Goal: Information Seeking & Learning: Learn about a topic

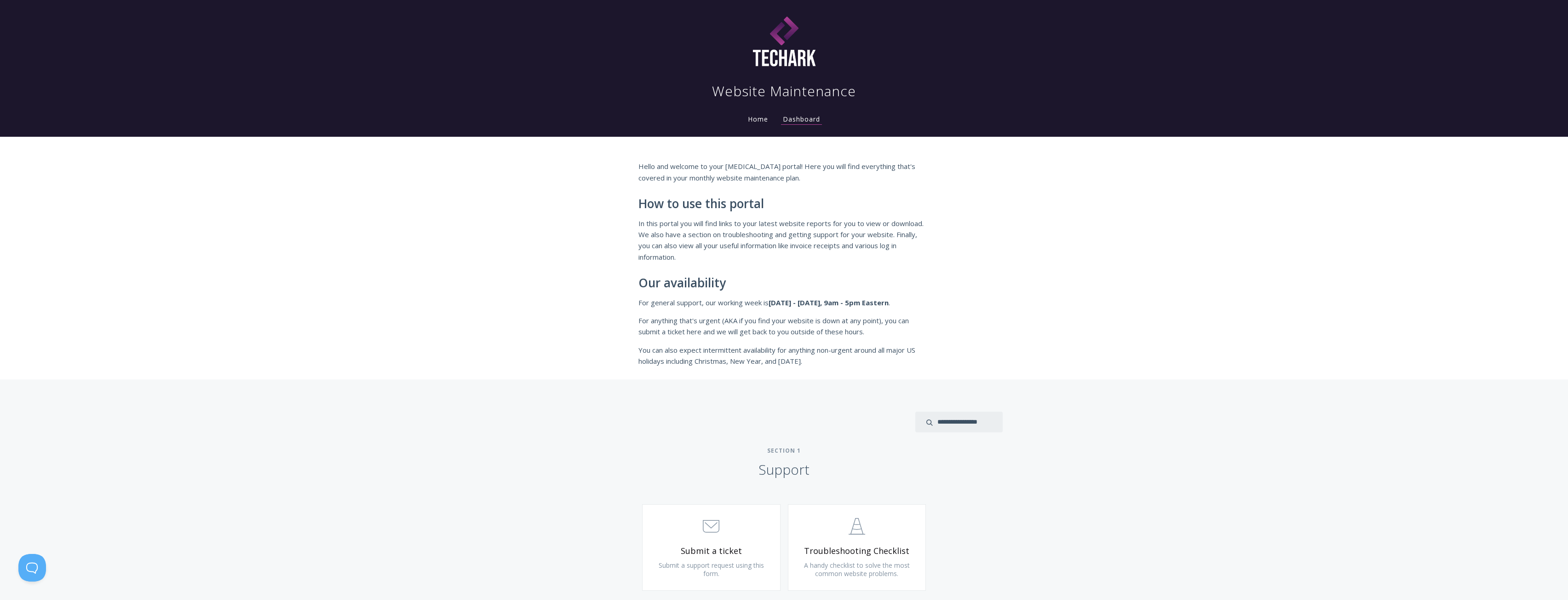
click at [790, 177] on p "Hello and welcome to your [MEDICAL_DATA] portal! Here you will find everything …" at bounding box center [784, 172] width 292 height 22
click at [765, 121] on link "Home" at bounding box center [758, 119] width 24 height 8
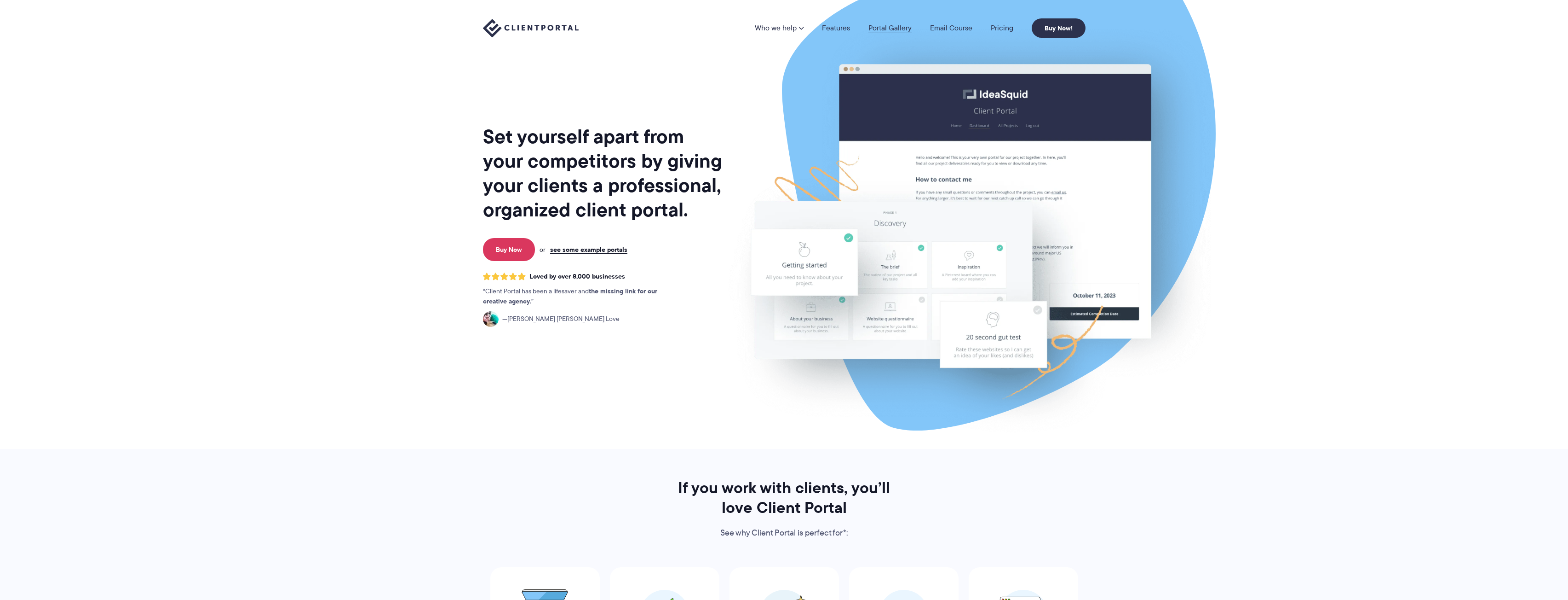
click at [896, 30] on link "Portal Gallery" at bounding box center [890, 28] width 44 height 7
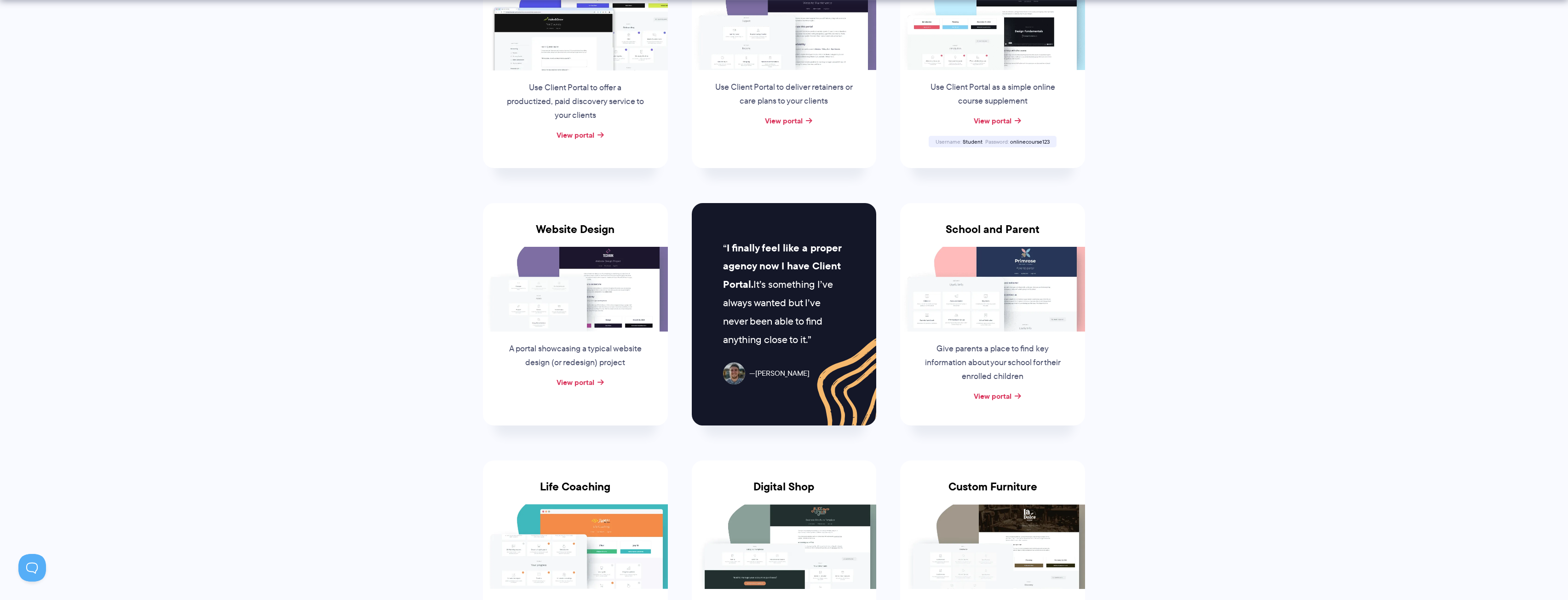
scroll to position [358, 0]
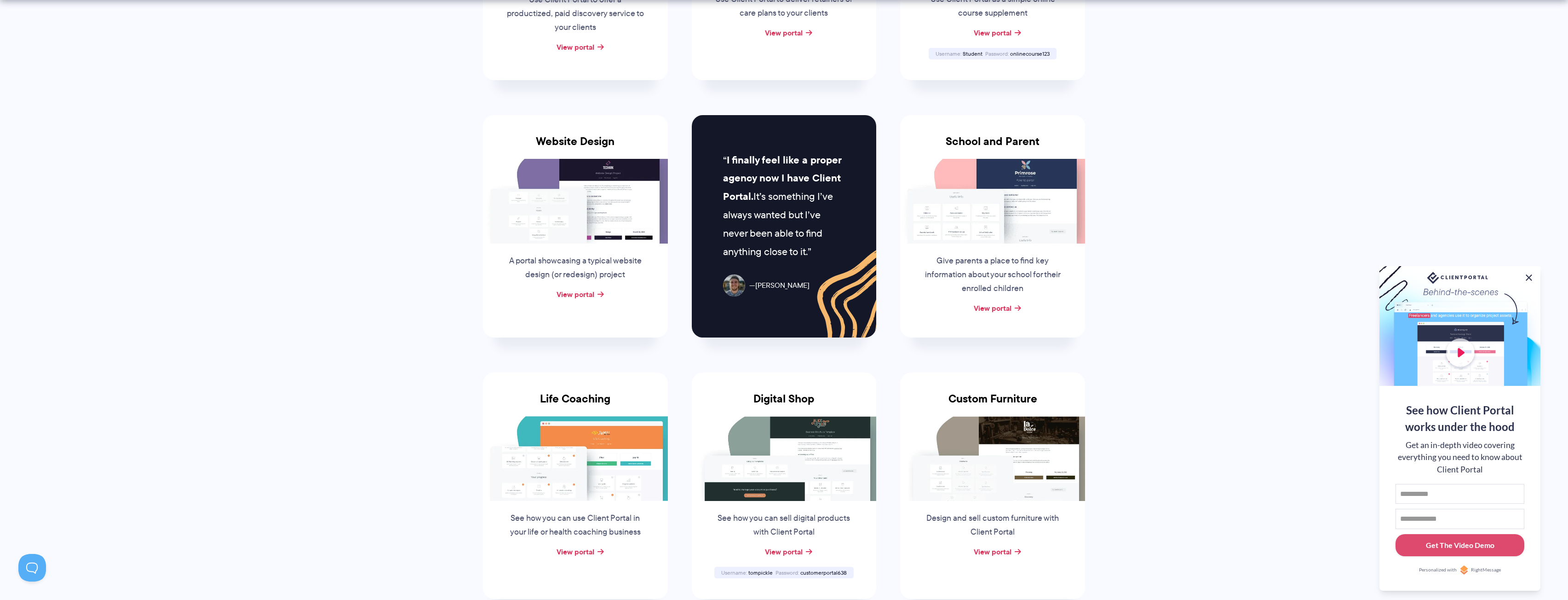
click at [1531, 275] on button at bounding box center [1529, 277] width 11 height 11
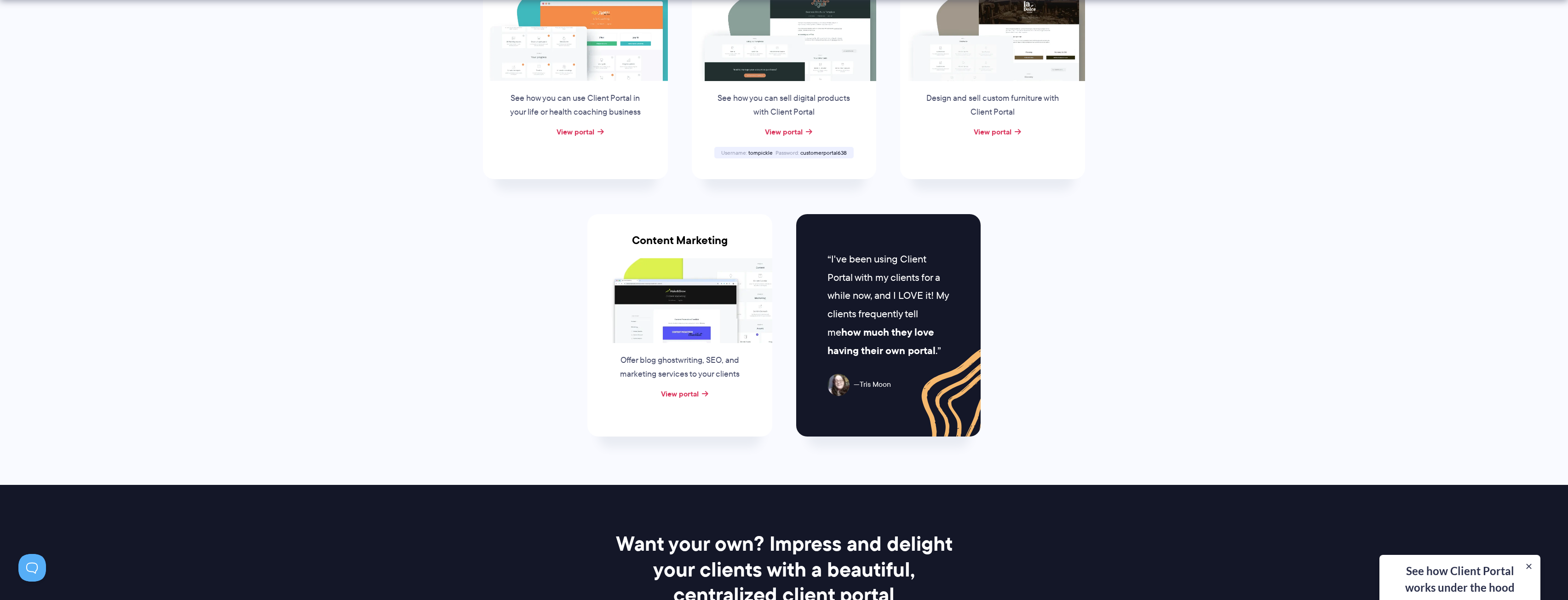
scroll to position [1068, 0]
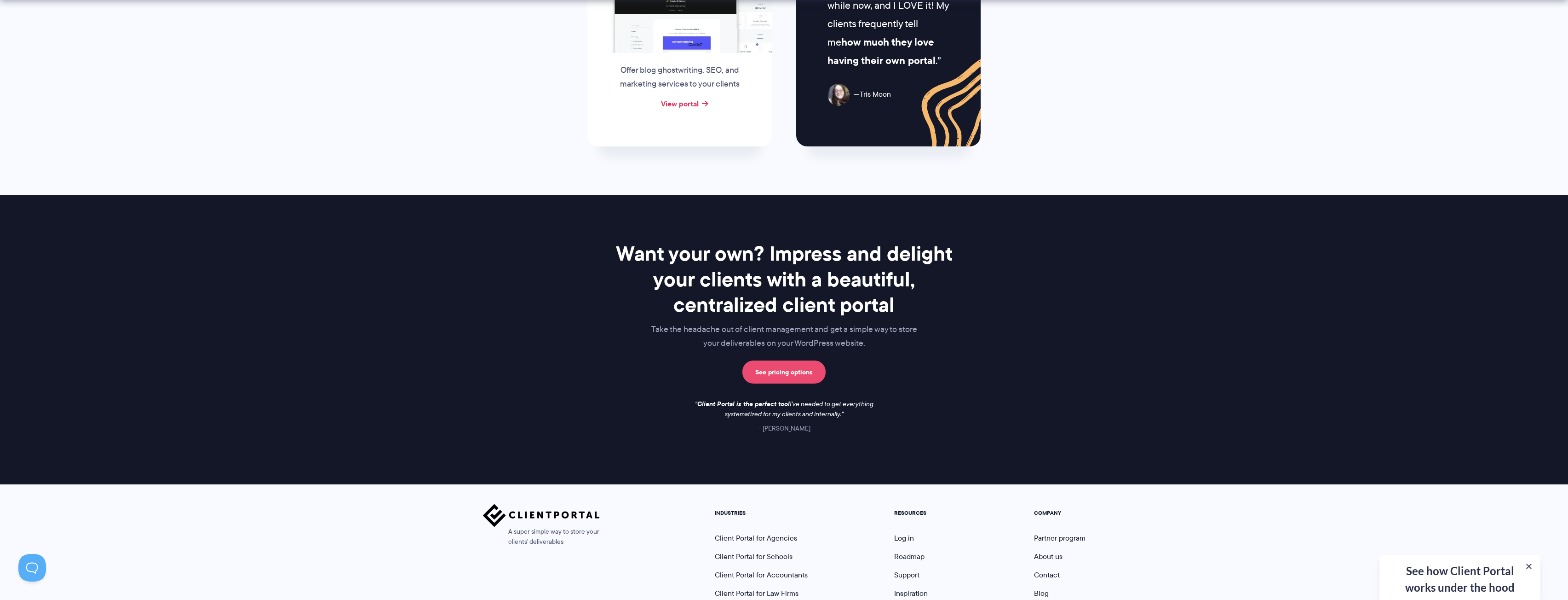
click at [805, 374] on link "See pricing options" at bounding box center [784, 372] width 83 height 23
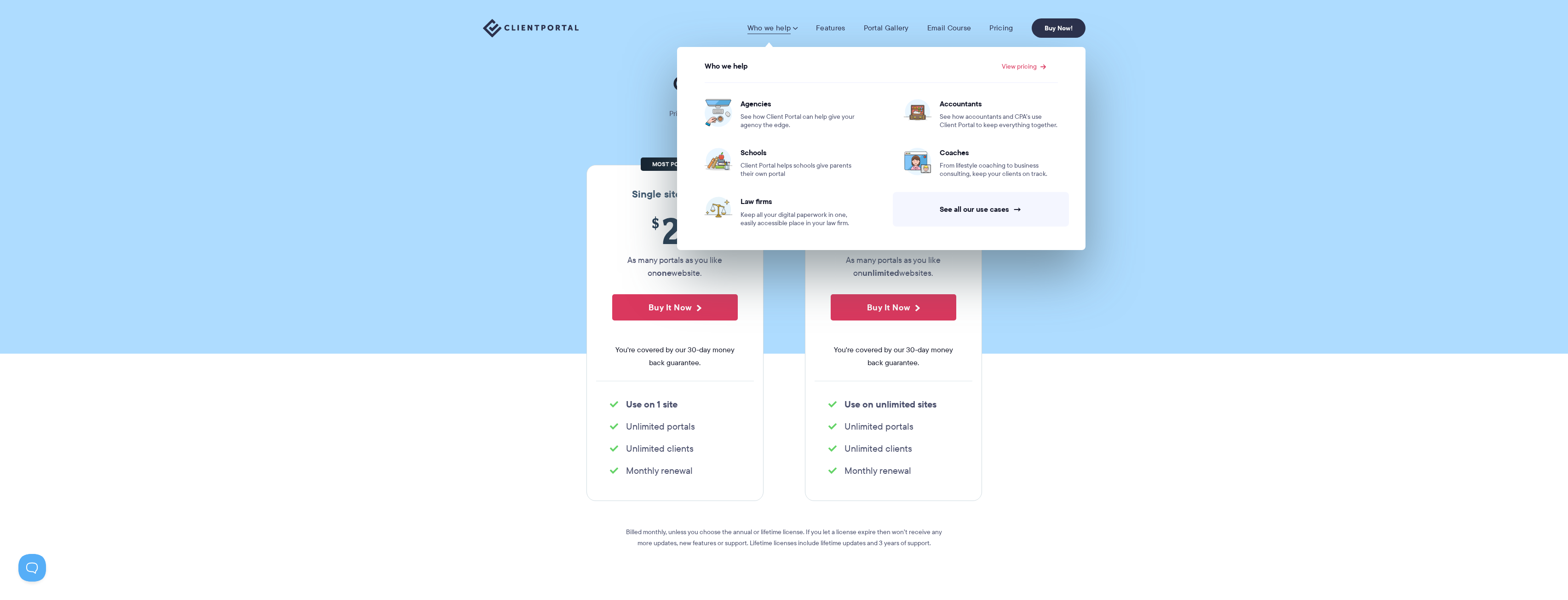
click at [792, 27] on span at bounding box center [795, 28] width 6 height 9
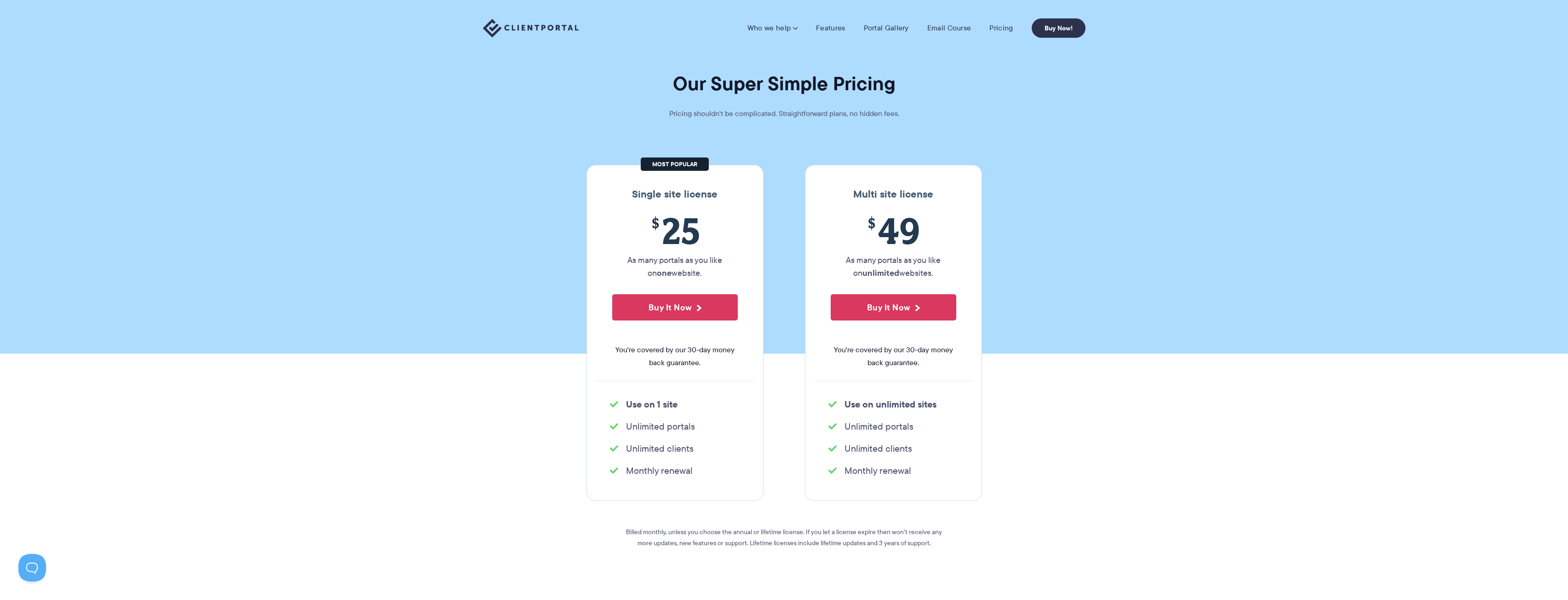
click at [792, 27] on link "Who we help" at bounding box center [773, 28] width 50 height 9
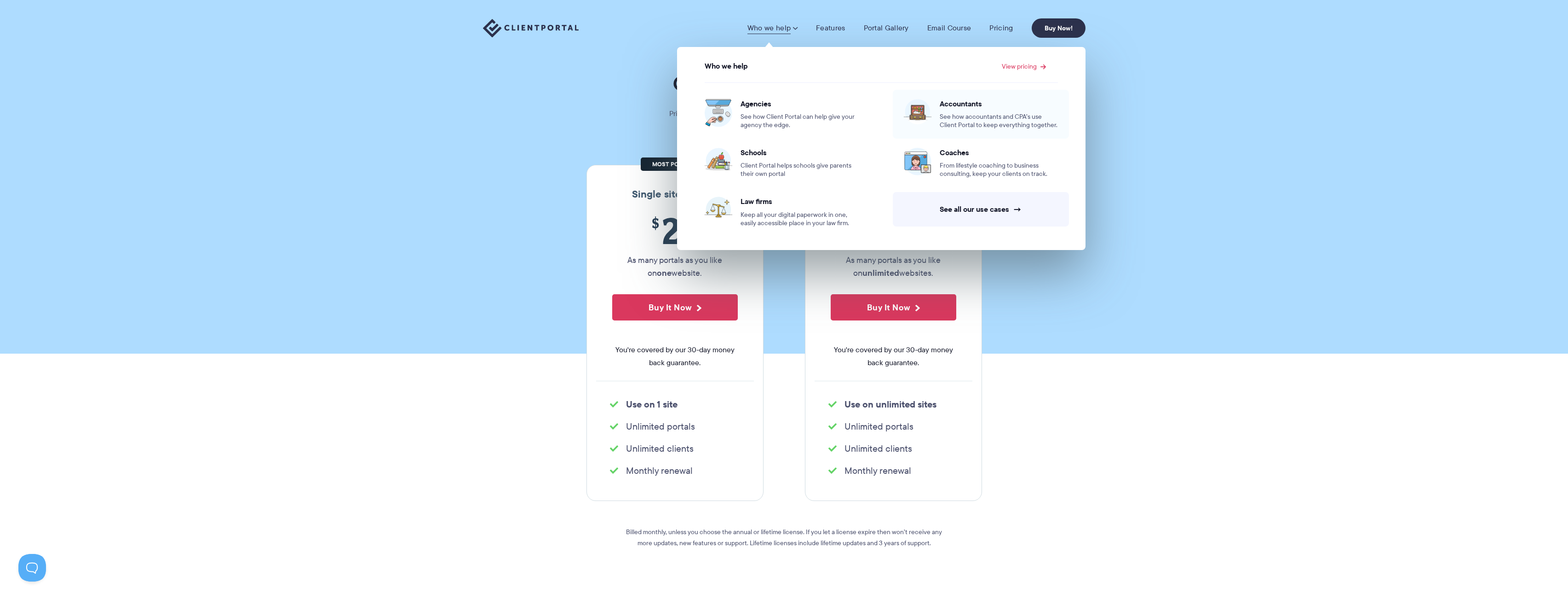
click at [967, 118] on span "See how accountants and CPA’s use Client Portal to keep everything together." at bounding box center [999, 121] width 119 height 17
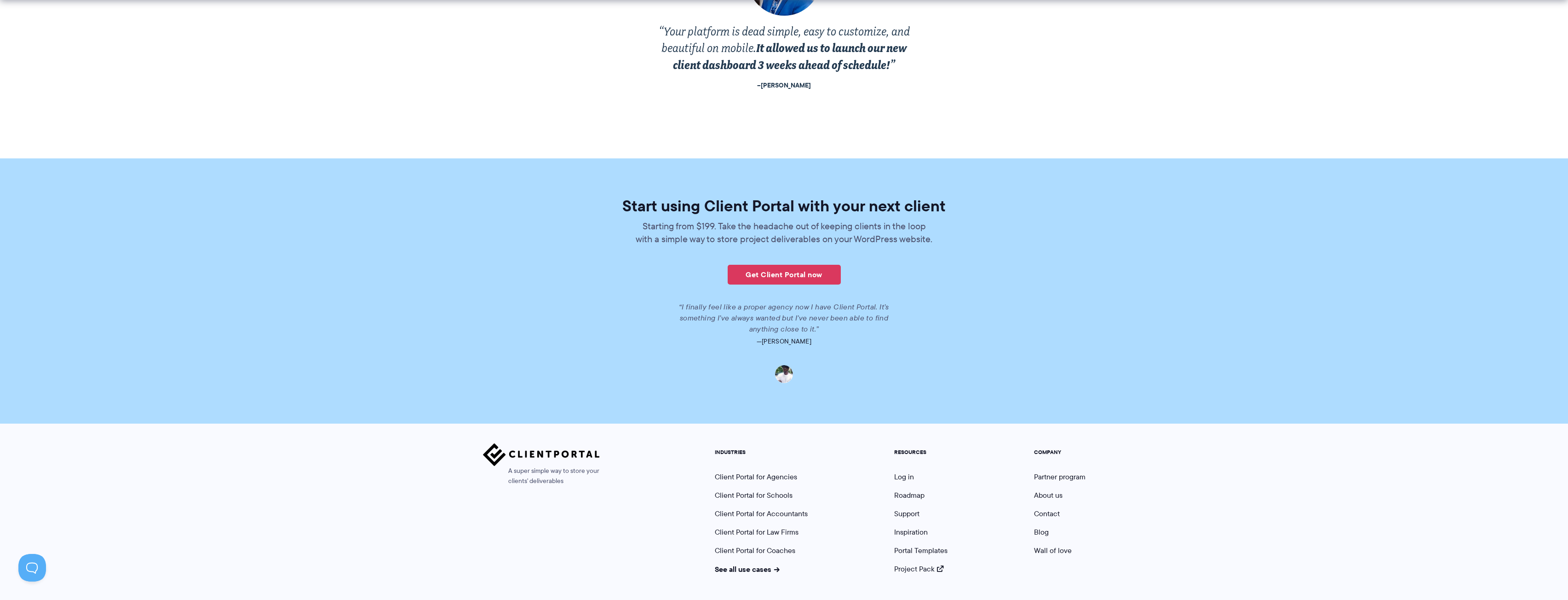
scroll to position [1886, 0]
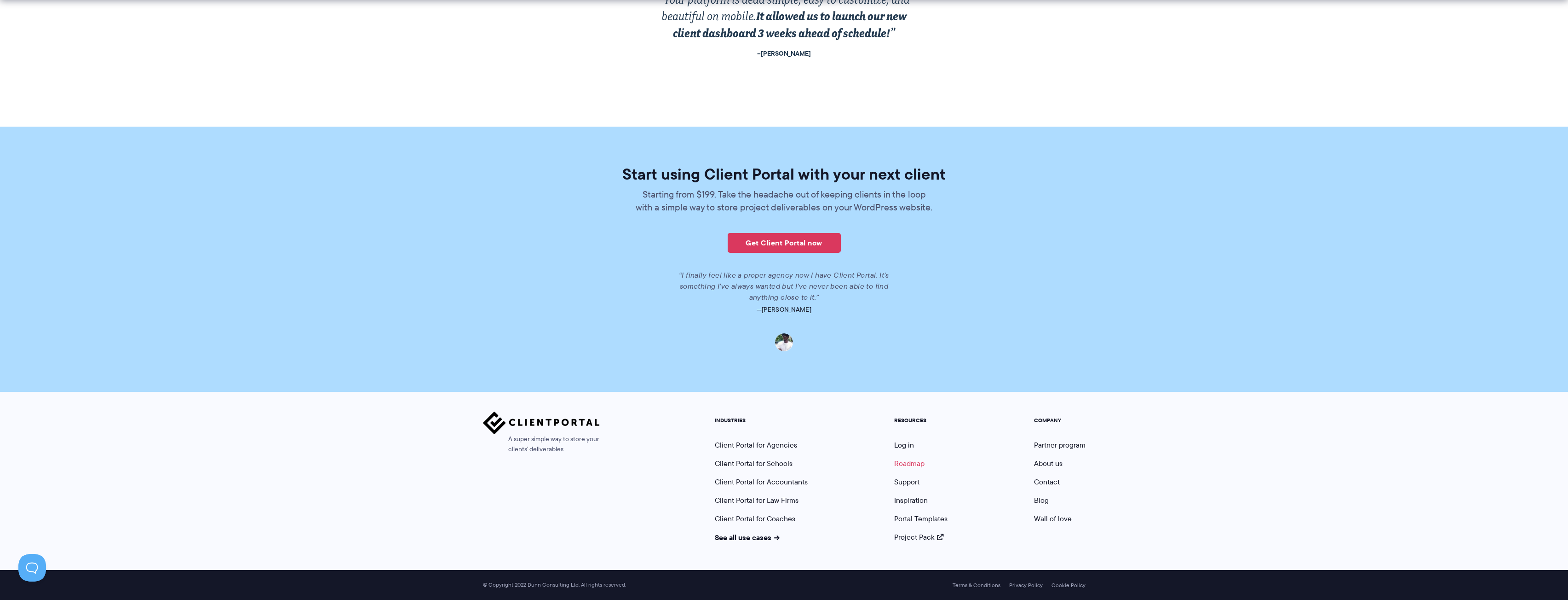
click at [910, 464] on link "Roadmap" at bounding box center [909, 463] width 31 height 10
click at [928, 520] on link "Portal Templates" at bounding box center [921, 518] width 54 height 10
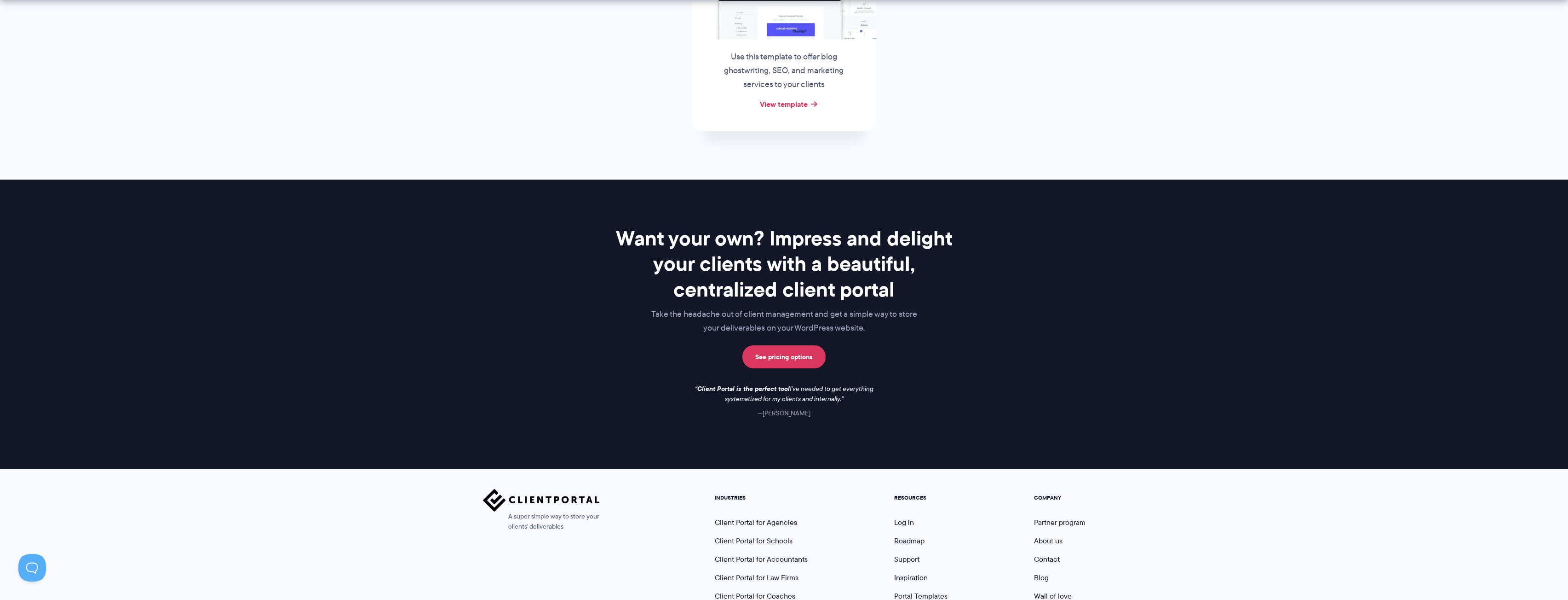
scroll to position [620, 0]
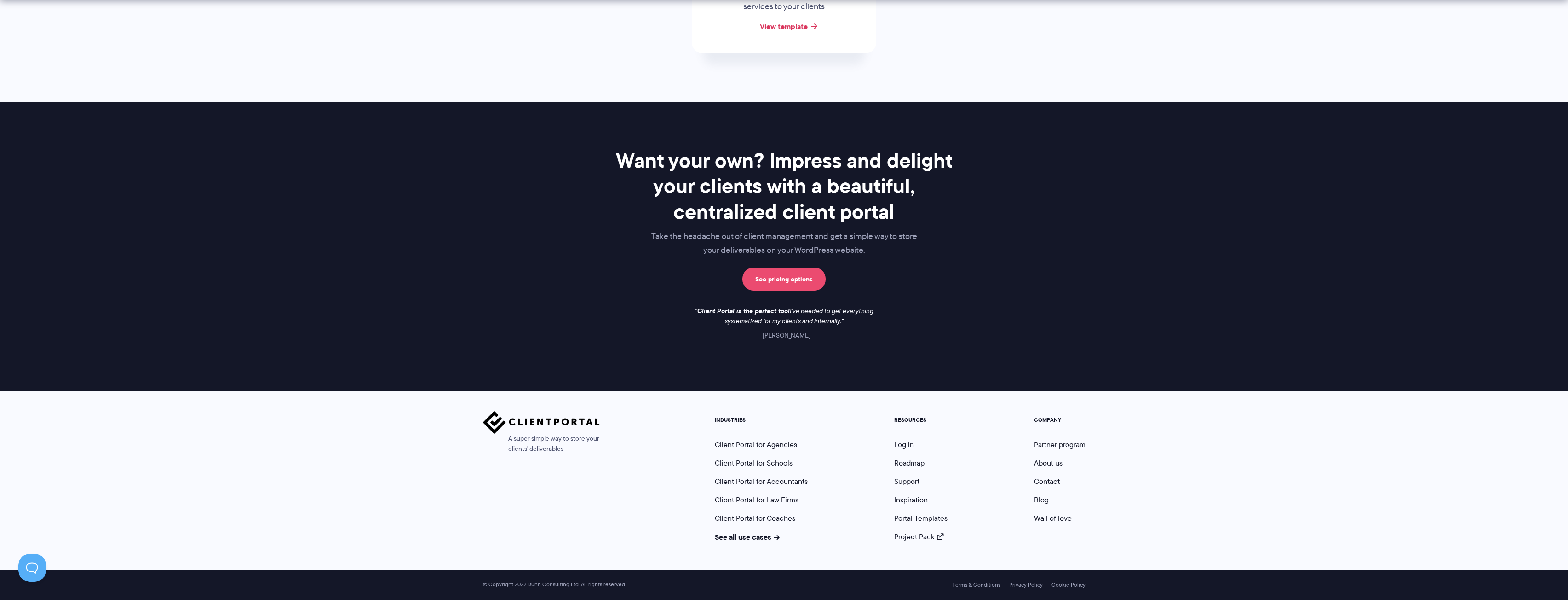
click at [809, 280] on link "See pricing options" at bounding box center [784, 278] width 83 height 23
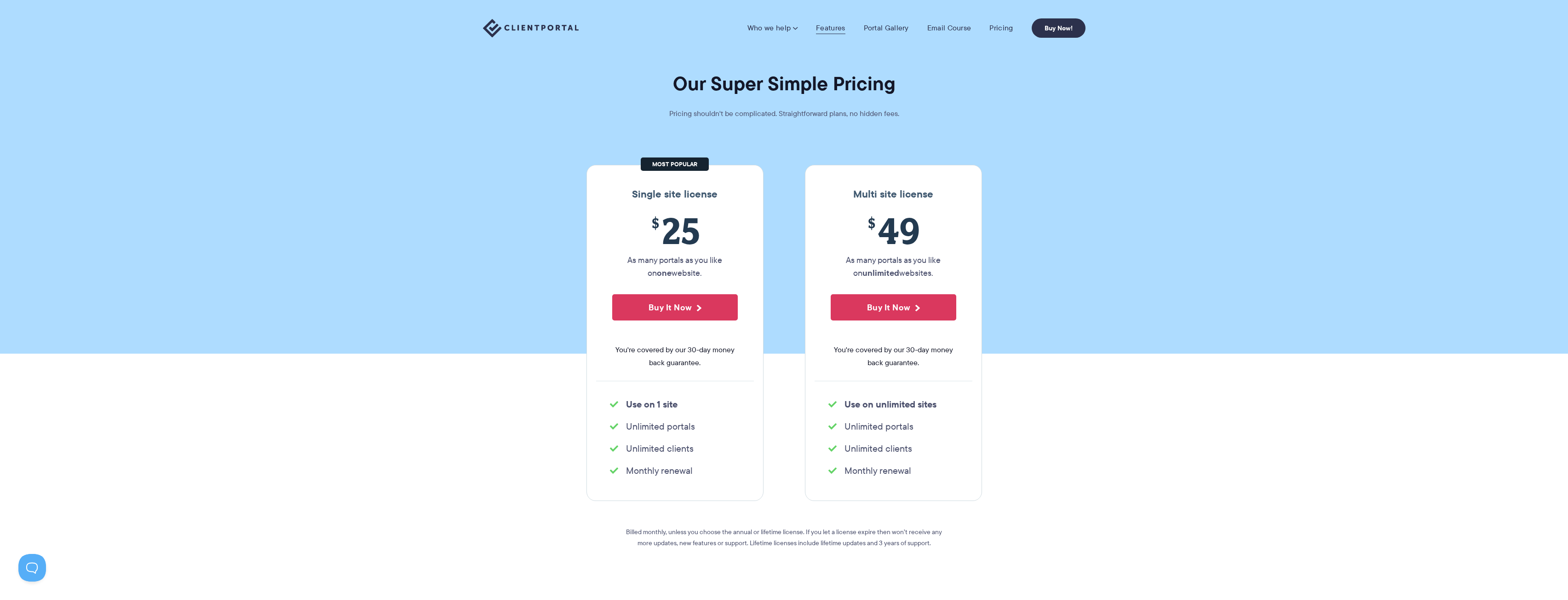
click at [841, 32] on link "Features" at bounding box center [830, 28] width 29 height 9
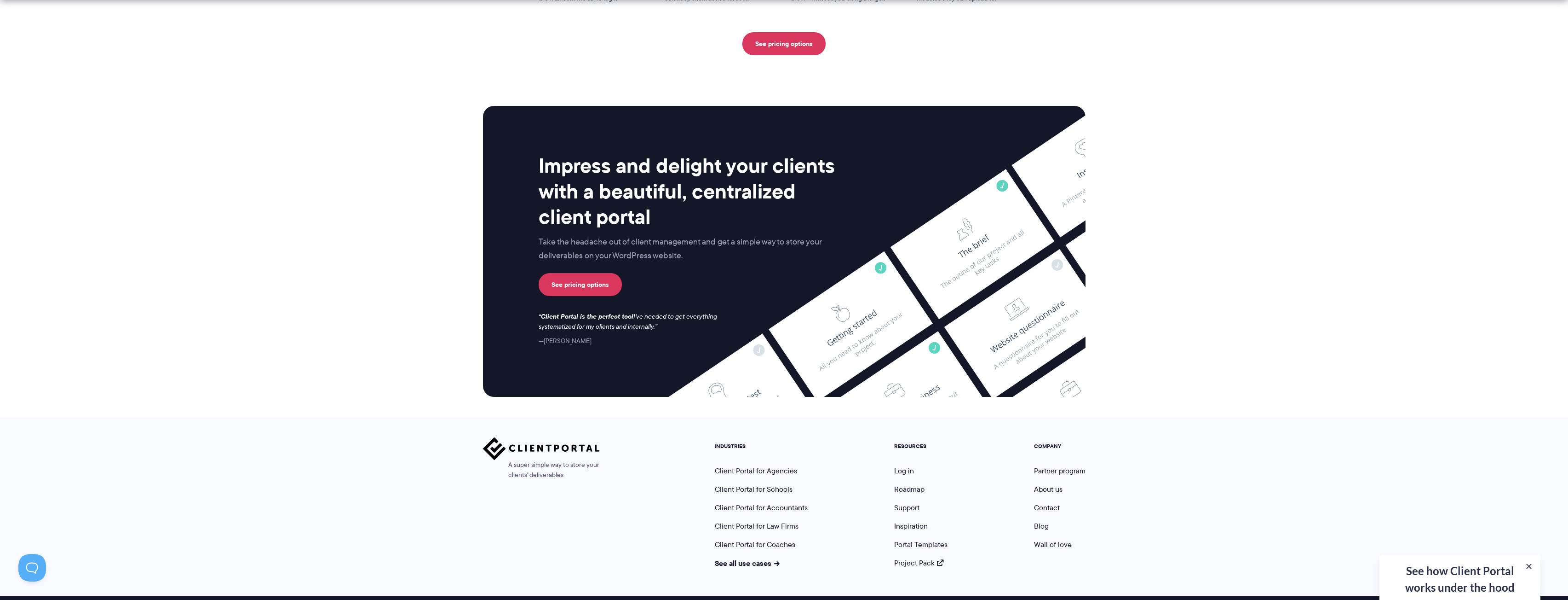
scroll to position [2248, 0]
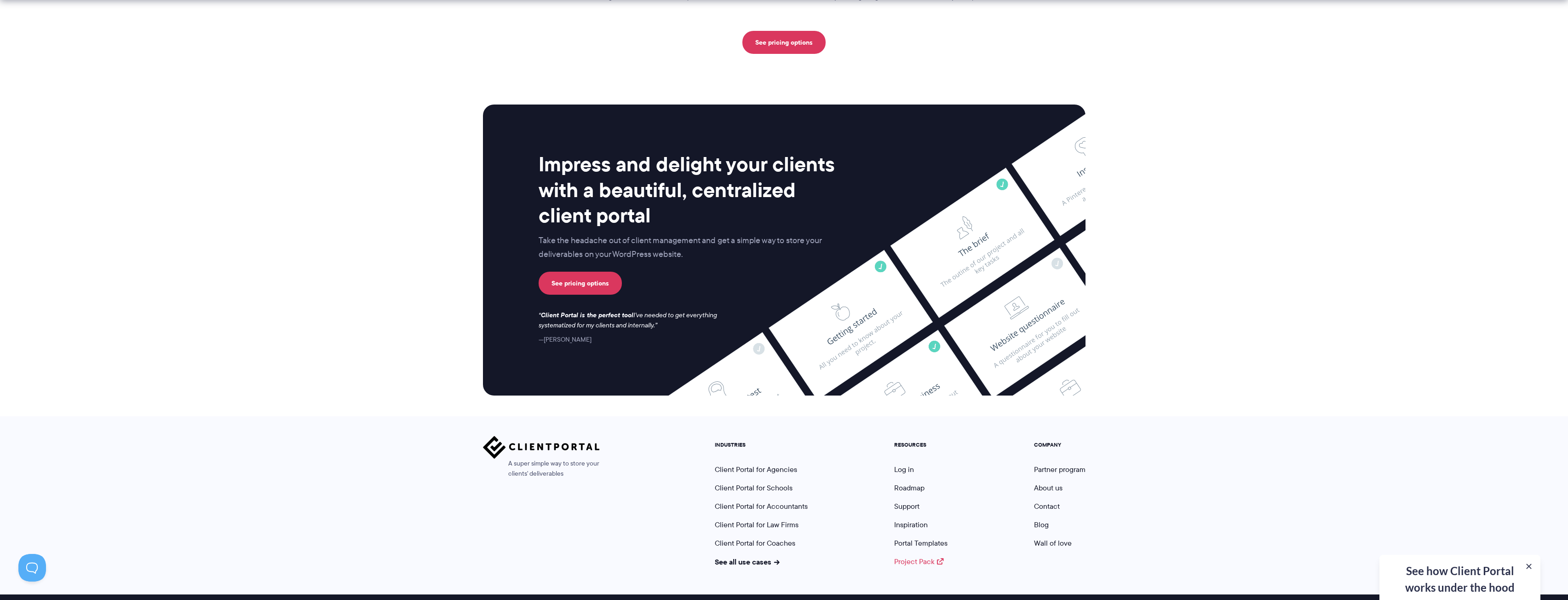
click at [921, 556] on link "Project Pack" at bounding box center [919, 561] width 50 height 10
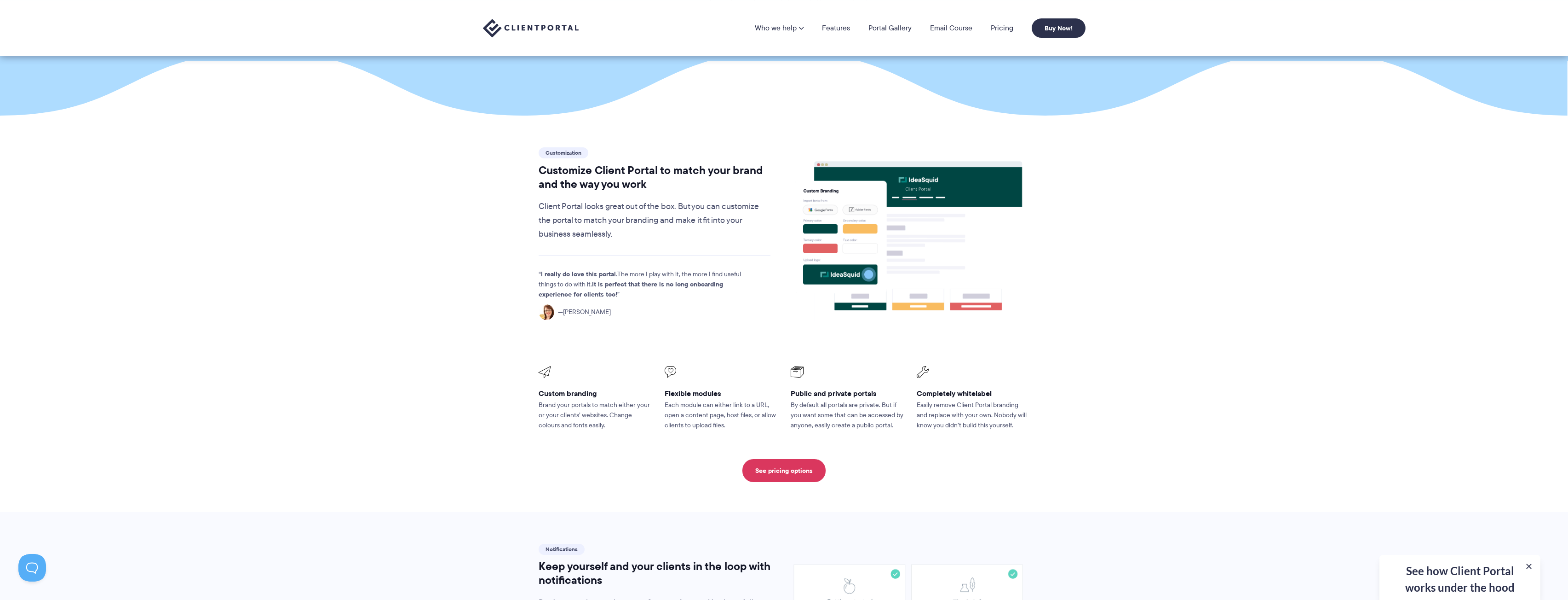
scroll to position [0, 0]
